Goal: Information Seeking & Learning: Learn about a topic

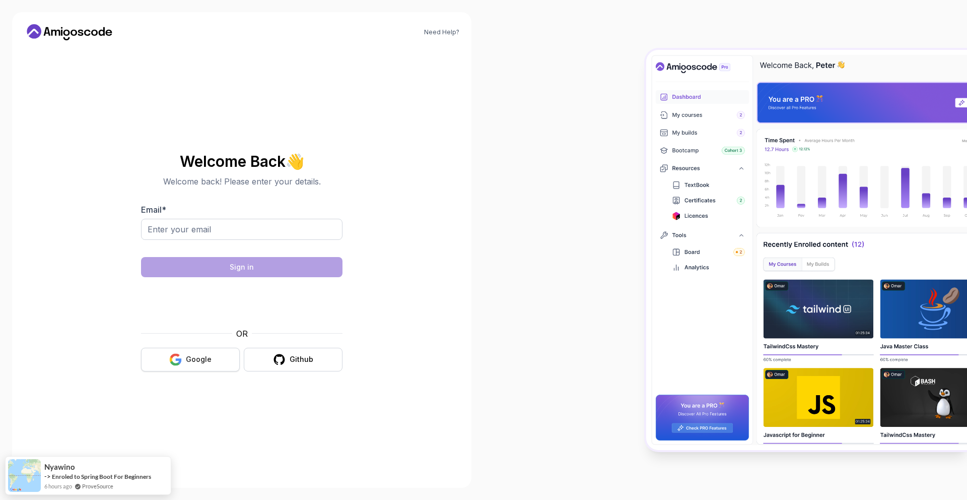
click at [195, 369] on button "Google" at bounding box center [190, 360] width 99 height 24
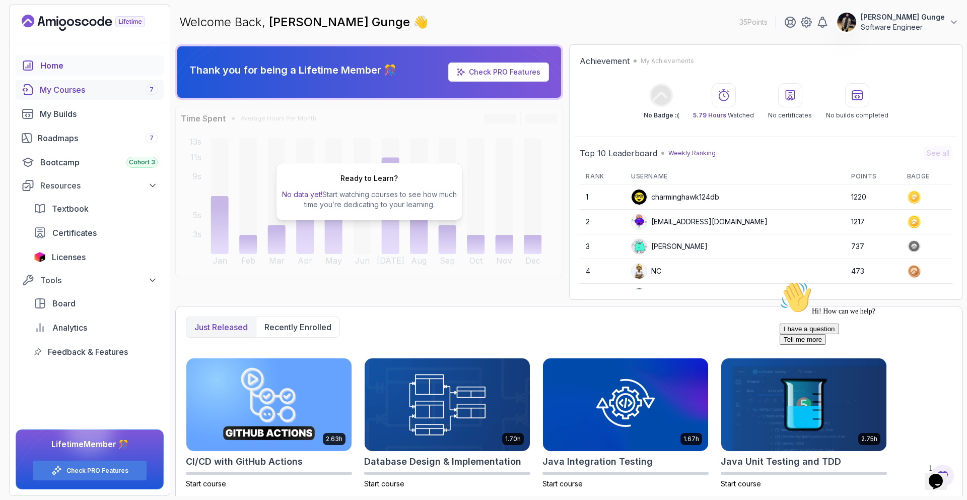
click at [64, 89] on div "My Courses 7" at bounding box center [99, 90] width 118 height 12
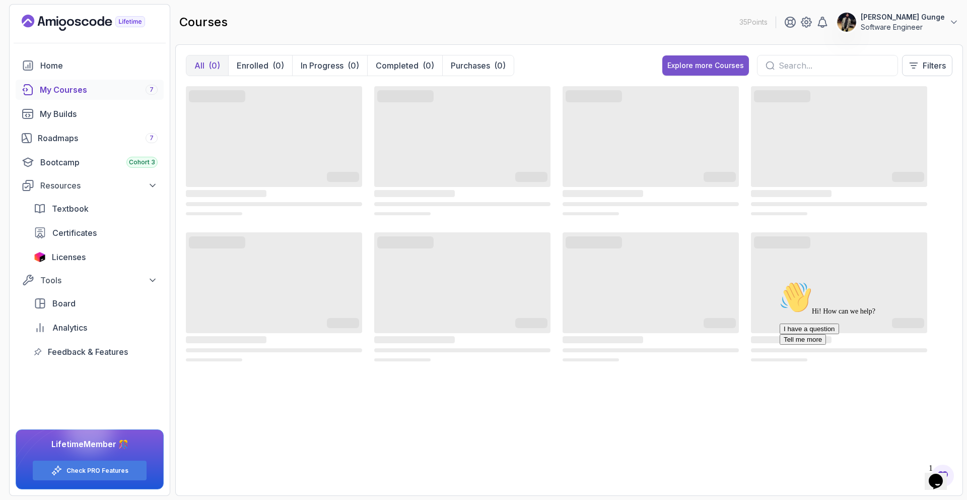
click at [704, 73] on button "Explore more Courses" at bounding box center [705, 65] width 87 height 20
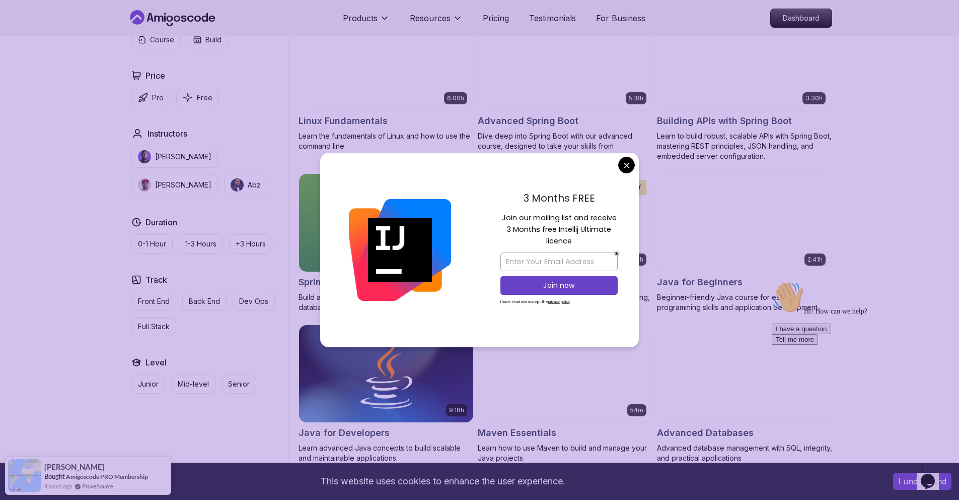
scroll to position [330, 0]
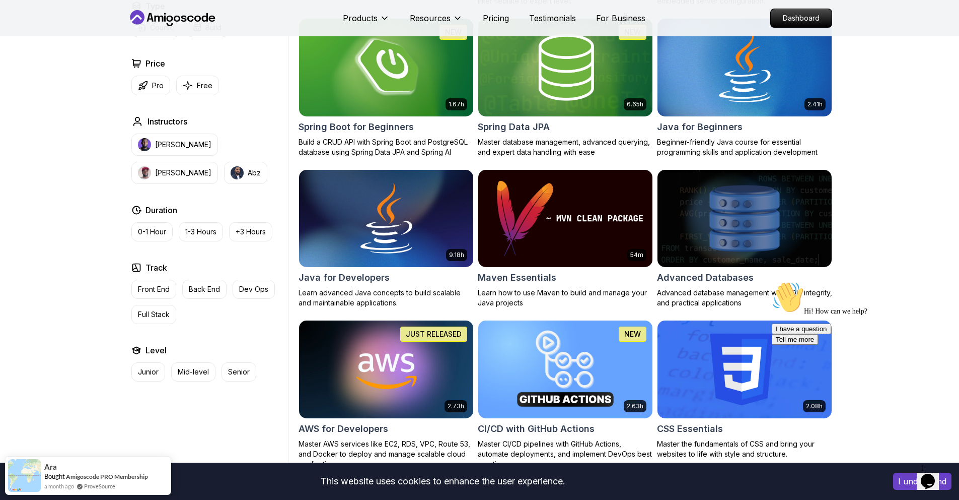
scroll to position [0, 0]
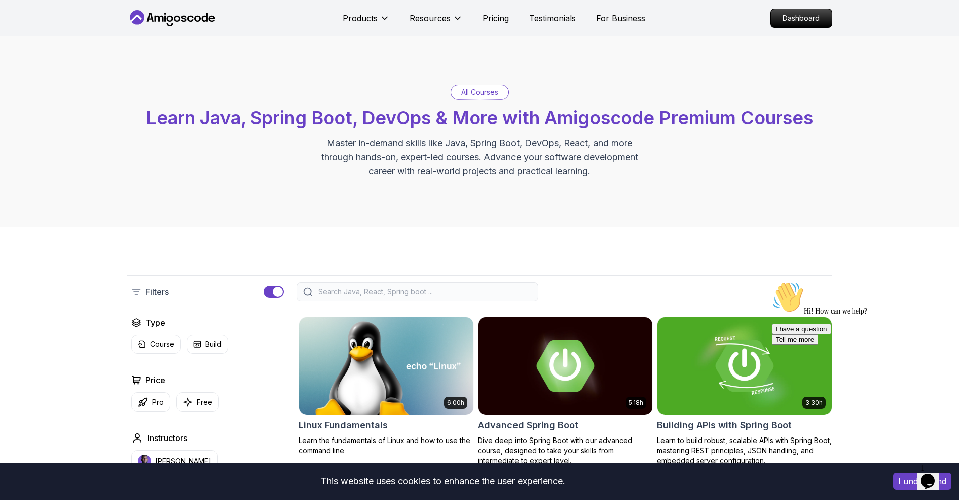
click at [930, 473] on icon "$i18n('chat', 'chat_widget')" at bounding box center [928, 480] width 14 height 15
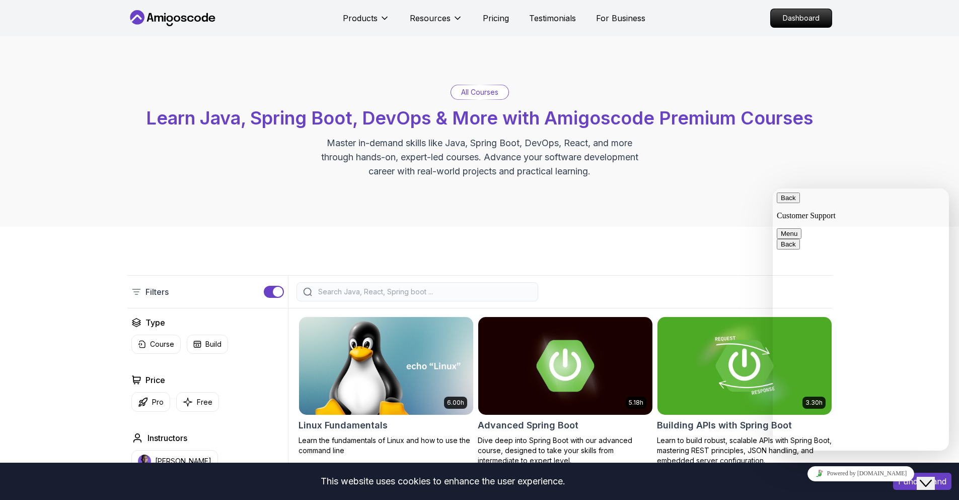
click at [798, 230] on span "Menu" at bounding box center [798, 234] width 0 height 8
